Goal: Check status: Check status

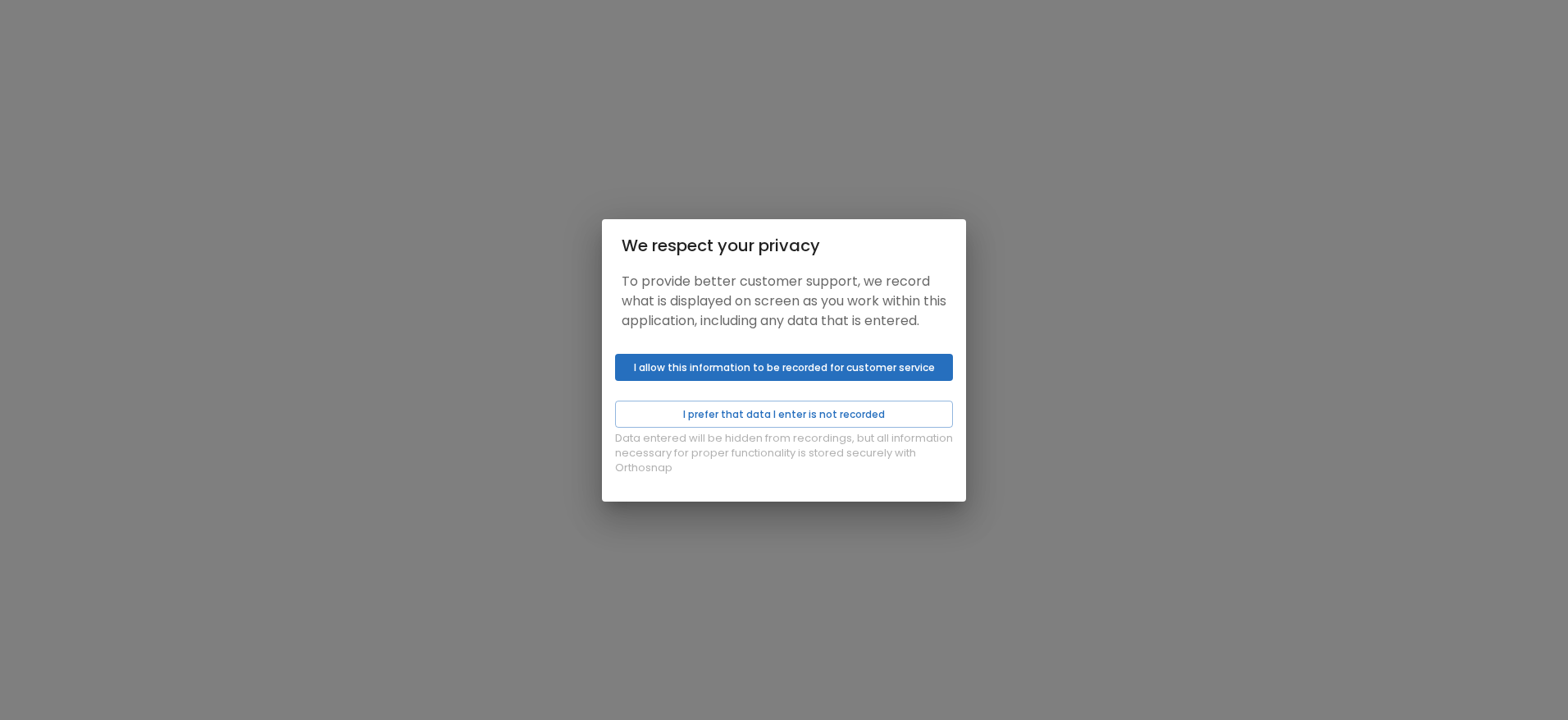
click at [811, 379] on button "I allow this information to be recorded for customer service" at bounding box center [784, 368] width 338 height 27
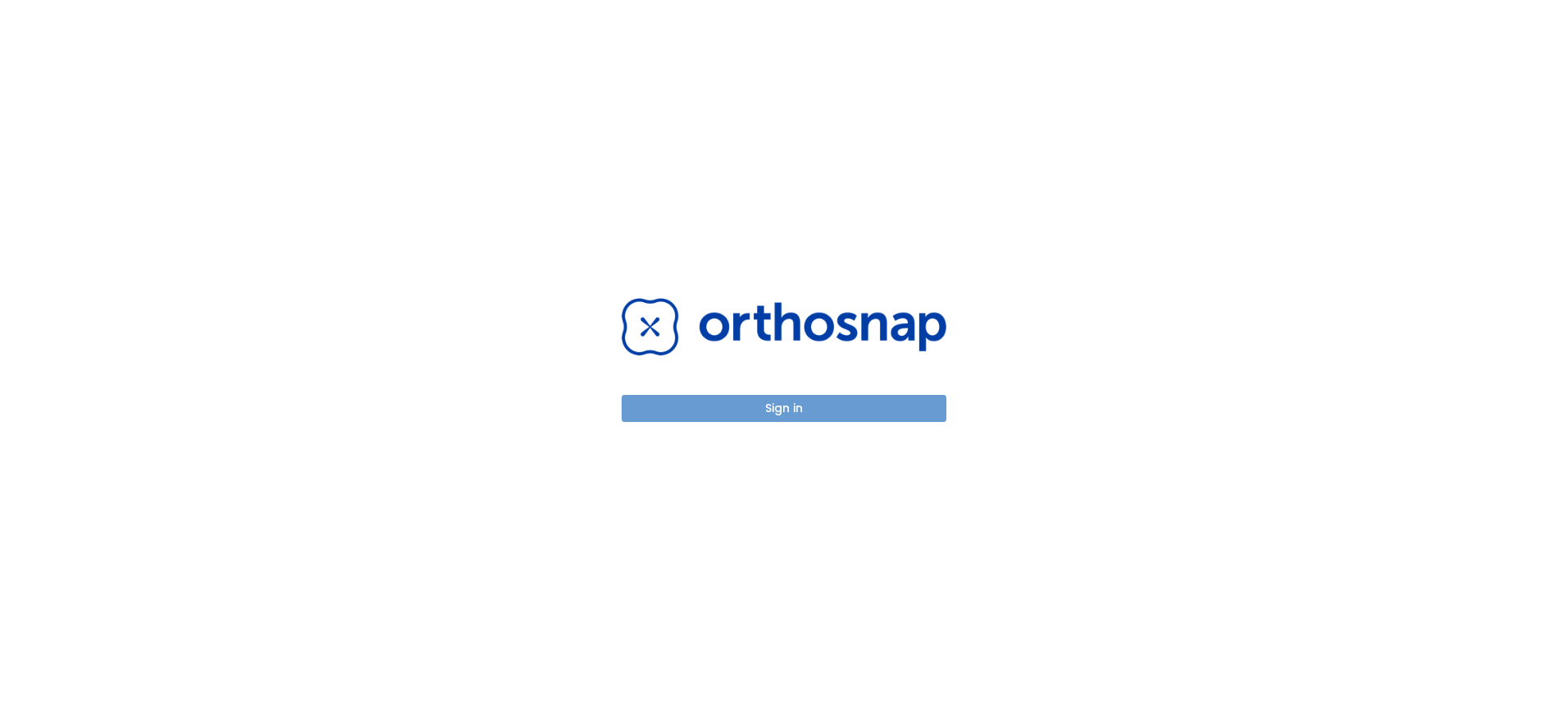
click at [809, 401] on button "Sign in" at bounding box center [784, 409] width 325 height 27
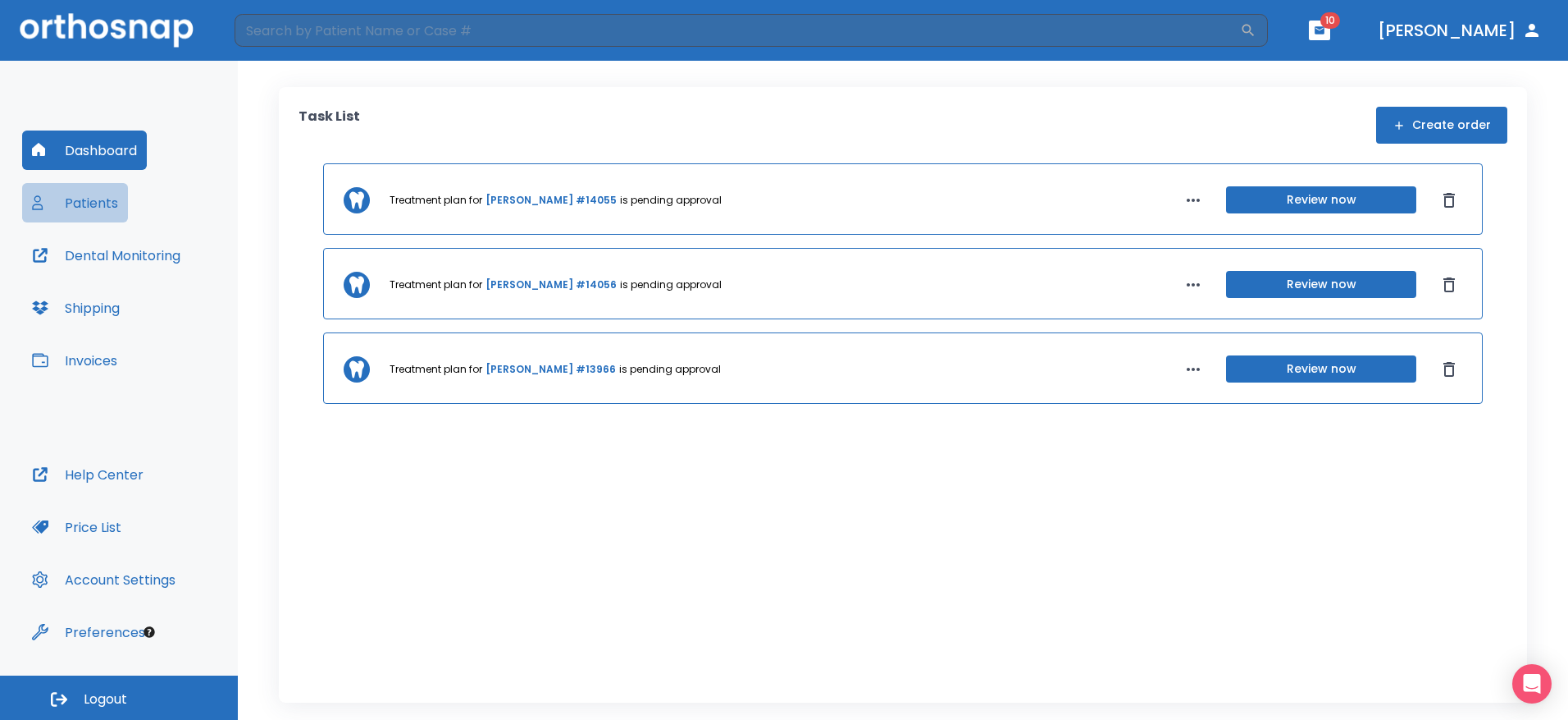
click at [110, 190] on button "Patients" at bounding box center [75, 203] width 106 height 40
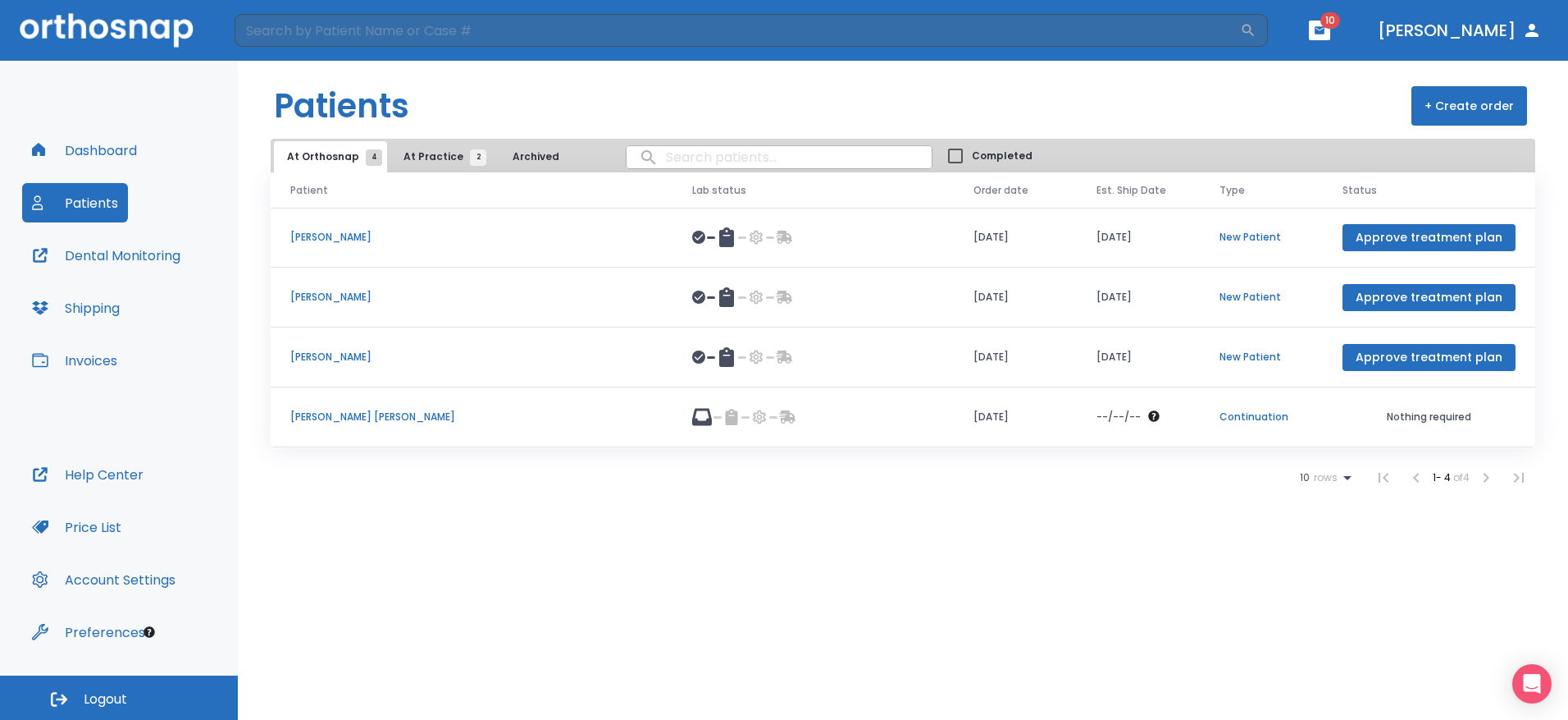
click at [357, 418] on p "[PERSON_NAME] [PERSON_NAME]" at bounding box center [471, 416] width 363 height 15
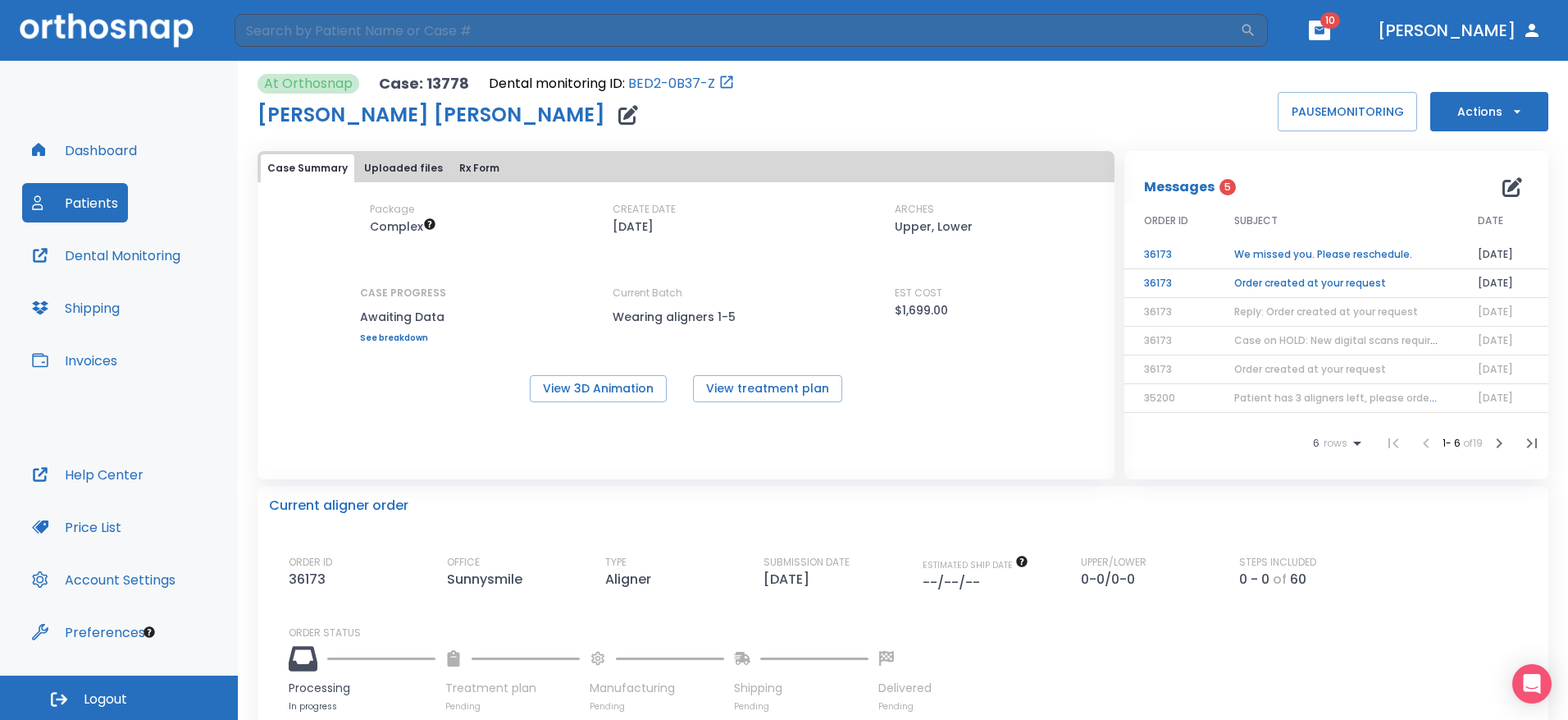
click at [1360, 343] on span "Case on HOLD: New digital scans required" at bounding box center [1339, 340] width 209 height 14
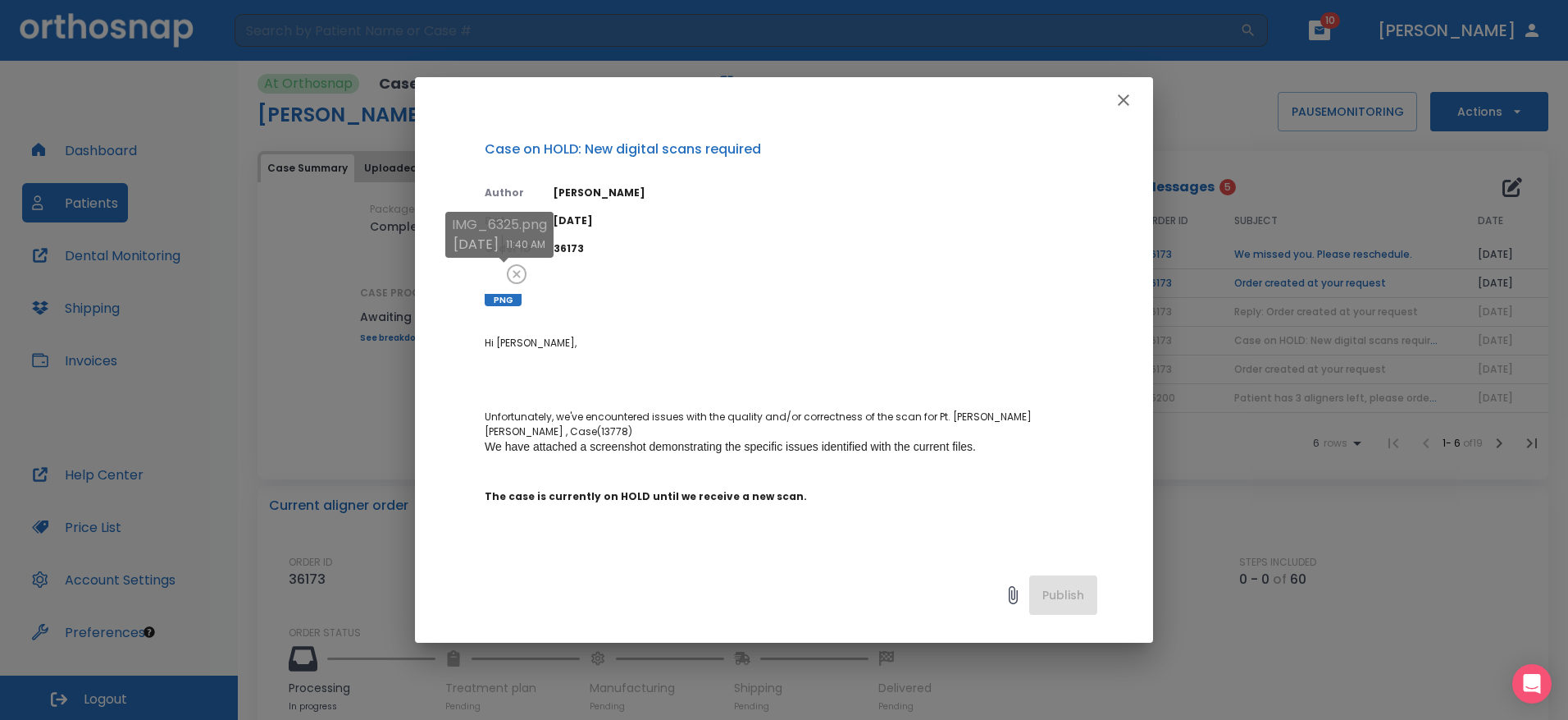
click at [502, 270] on div at bounding box center [503, 287] width 37 height 37
click at [502, 275] on div at bounding box center [503, 287] width 37 height 37
click at [1127, 93] on icon "button" at bounding box center [1124, 100] width 19 height 19
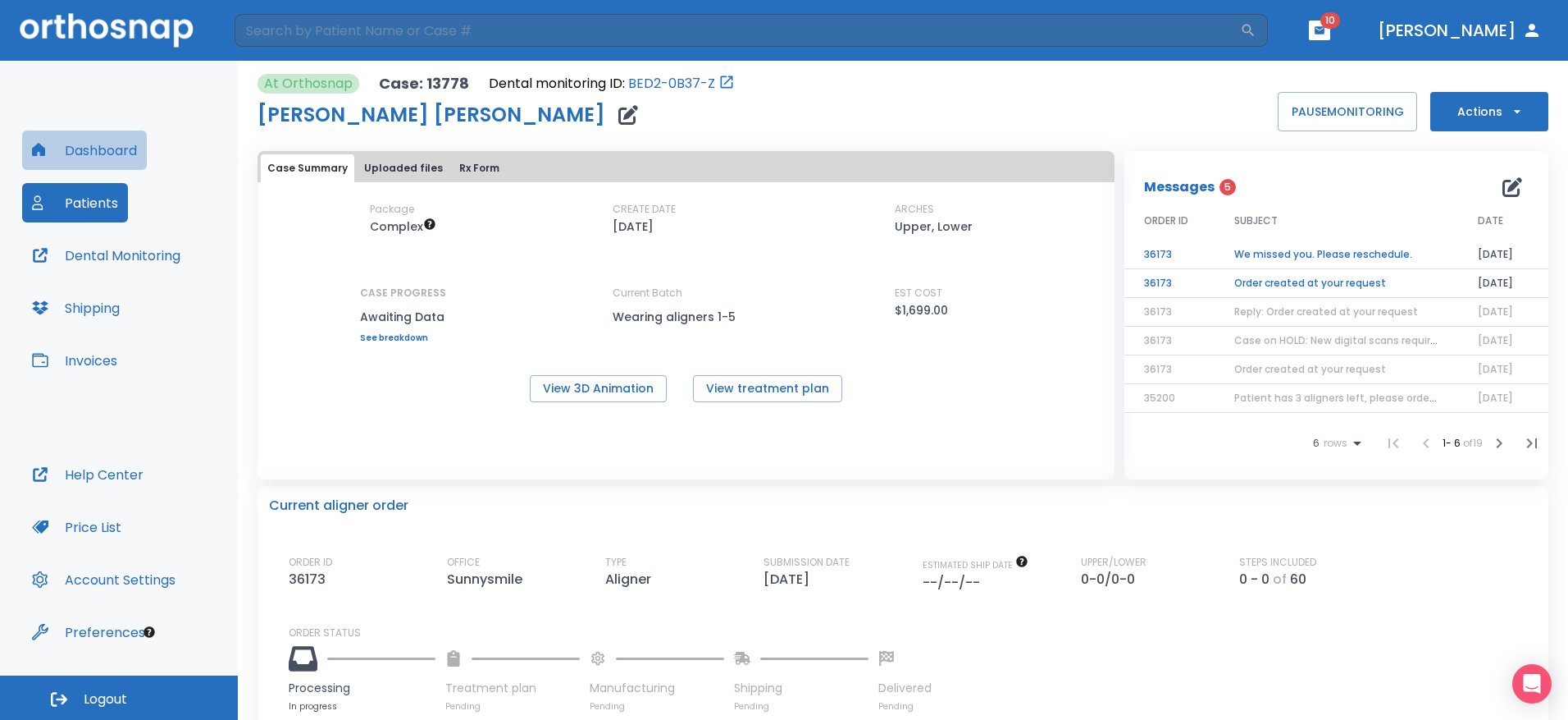
click at [121, 145] on button "Dashboard" at bounding box center [84, 150] width 125 height 40
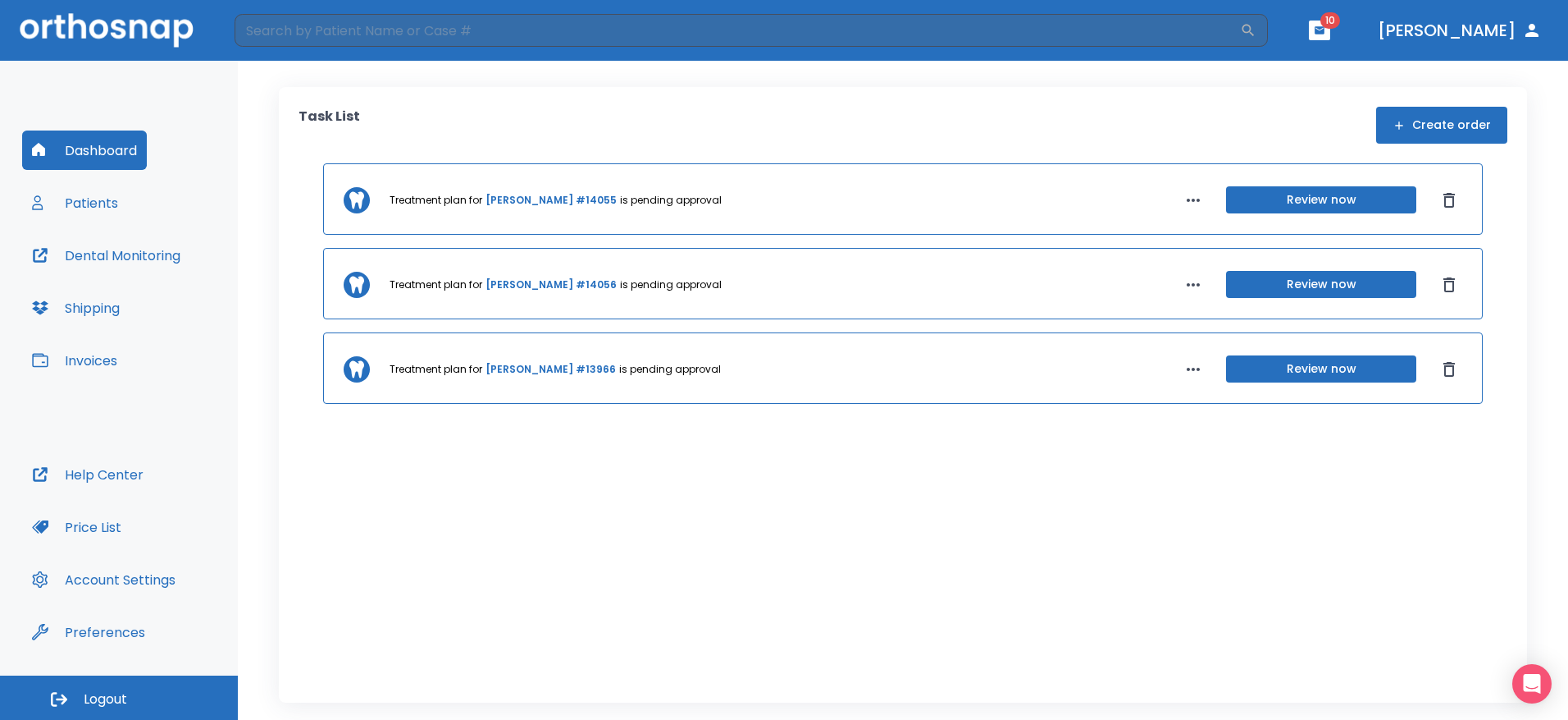
click at [529, 287] on link "[PERSON_NAME] #14056" at bounding box center [551, 284] width 131 height 15
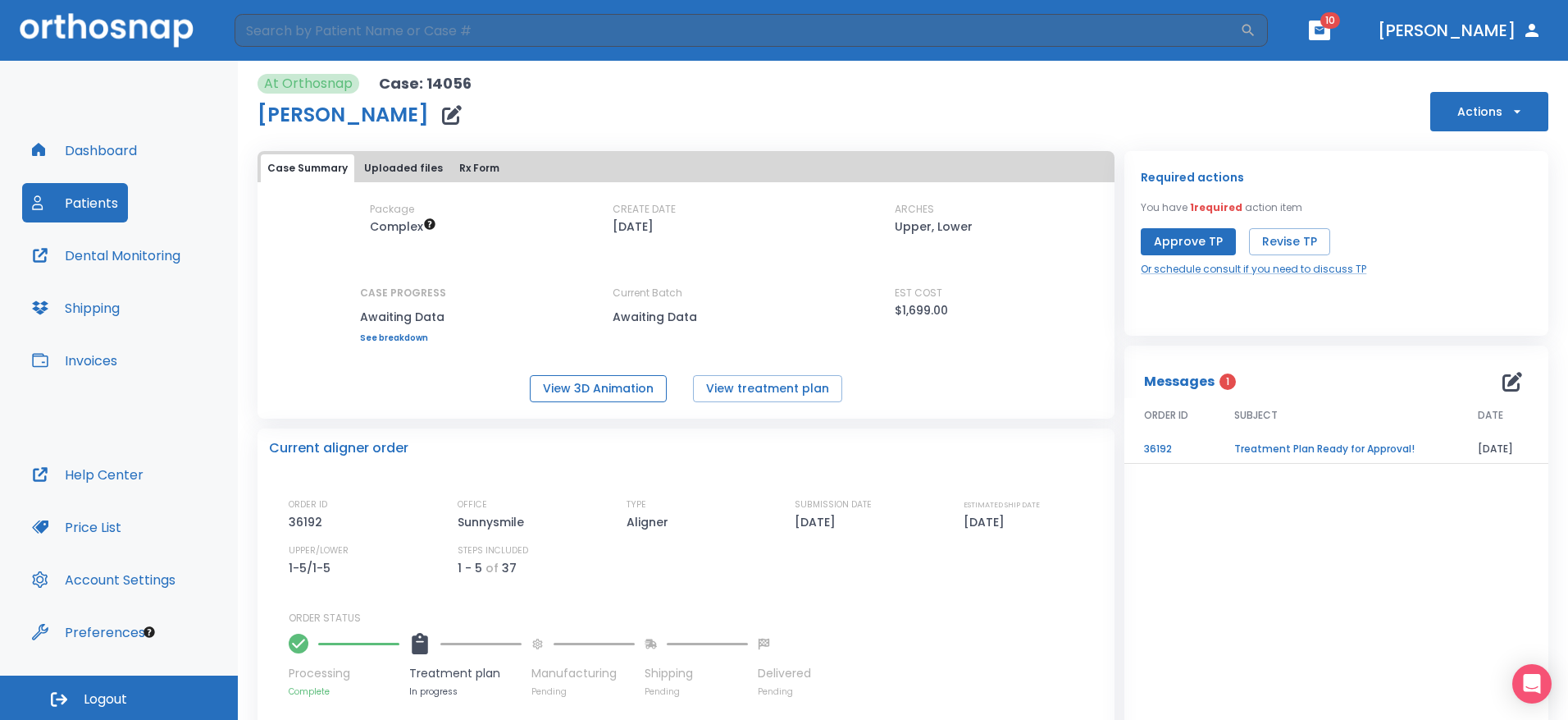
click at [626, 376] on button "View 3D Animation" at bounding box center [597, 389] width 137 height 27
click at [93, 200] on button "Patients" at bounding box center [75, 203] width 106 height 40
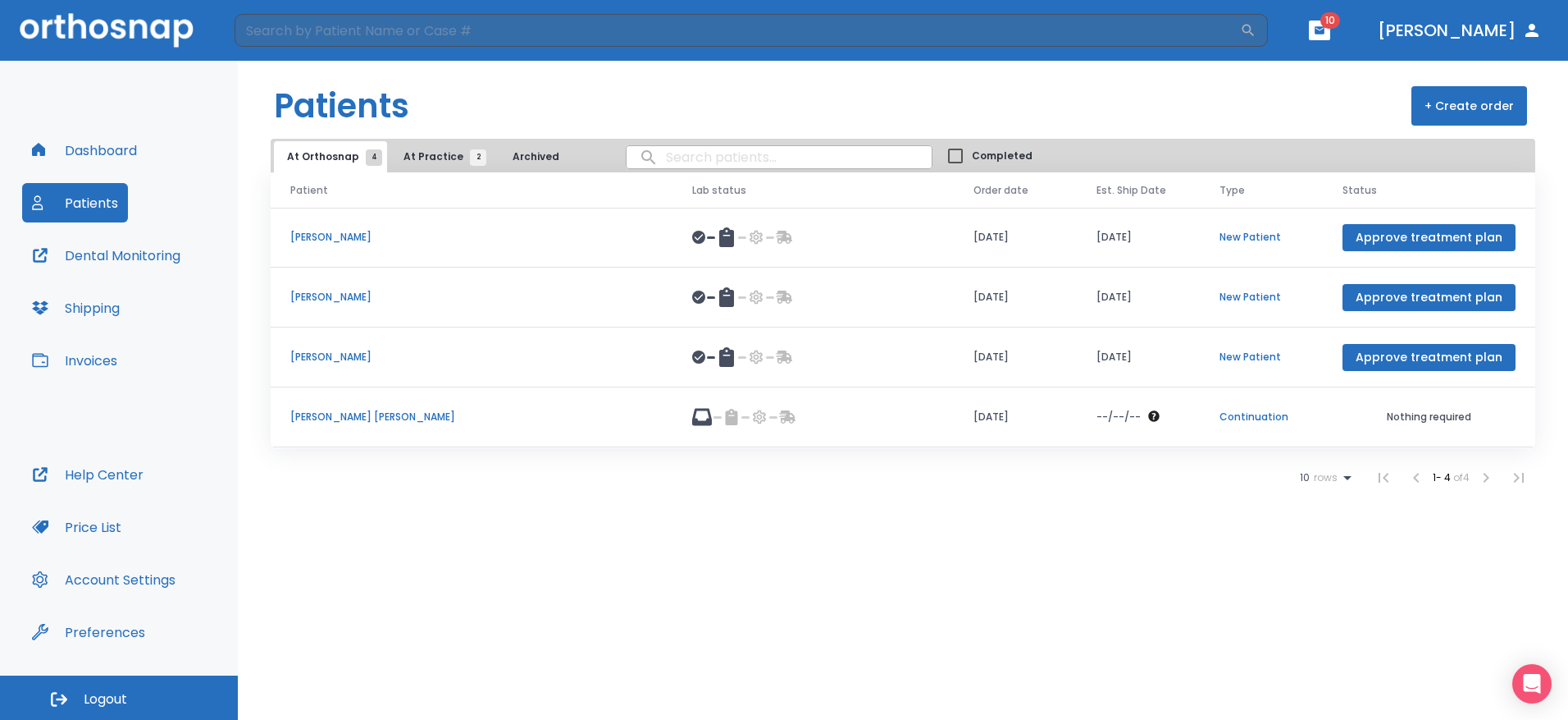
click at [353, 297] on p "[PERSON_NAME]" at bounding box center [471, 297] width 363 height 15
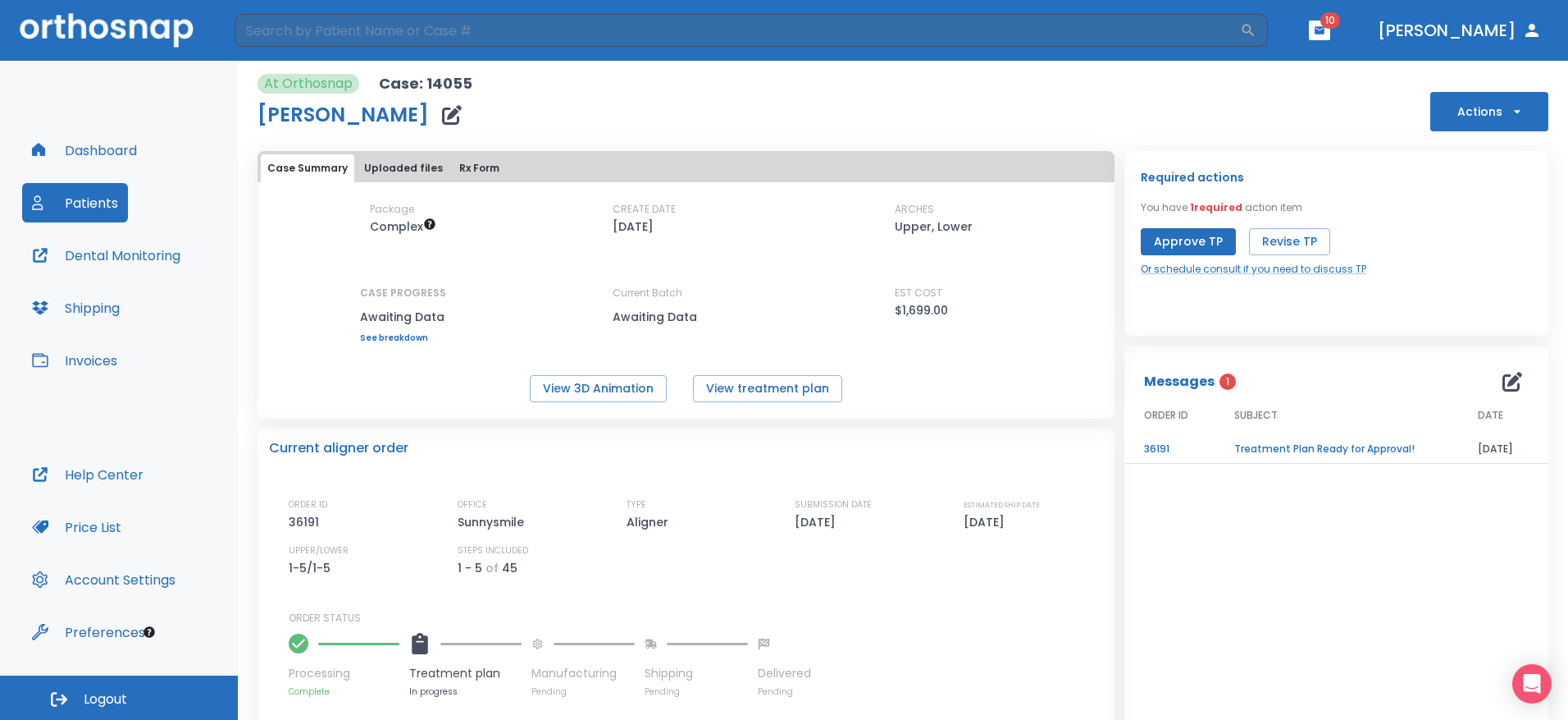
click at [897, 103] on div "At Orthosnap Case: 14055 [PERSON_NAME] Actions" at bounding box center [904, 102] width 1292 height 57
click at [625, 384] on button "View 3D Animation" at bounding box center [597, 389] width 137 height 27
